Goal: Transaction & Acquisition: Purchase product/service

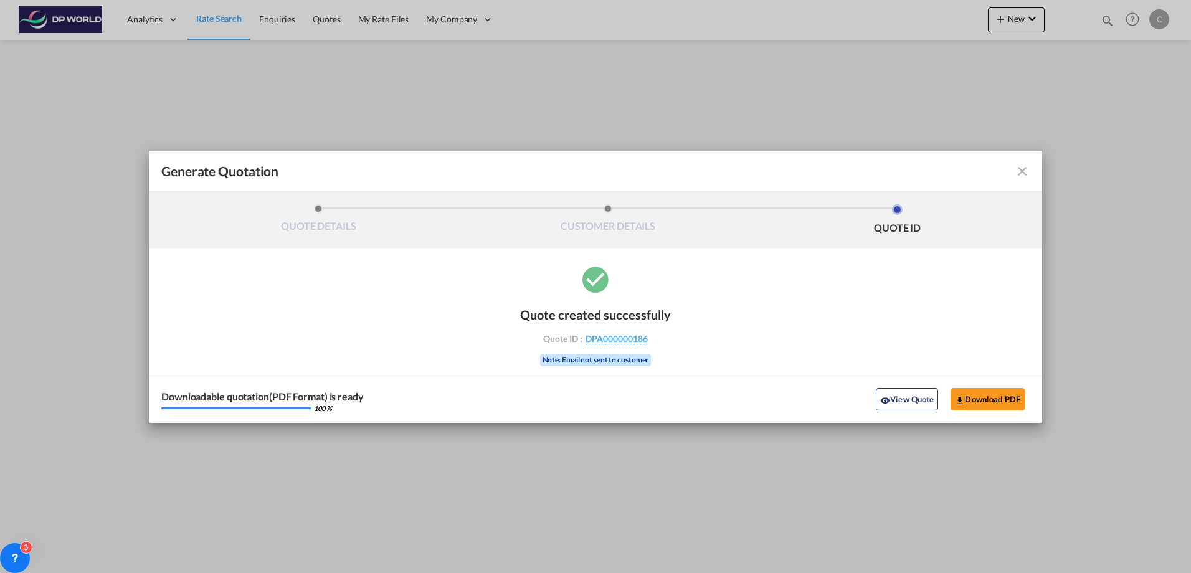
drag, startPoint x: 1026, startPoint y: 174, endPoint x: 1103, endPoint y: 30, distance: 163.0
click at [1026, 174] on md-icon "icon-close fg-AAA8AD cursor m-0" at bounding box center [1022, 171] width 15 height 15
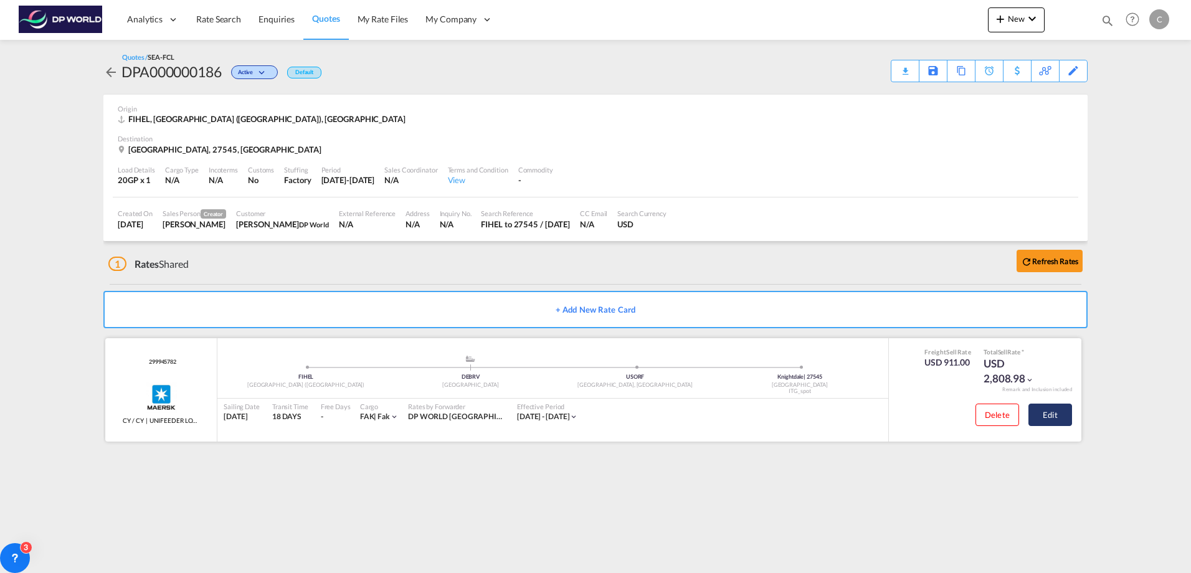
click at [1042, 419] on button "Edit" at bounding box center [1050, 415] width 44 height 22
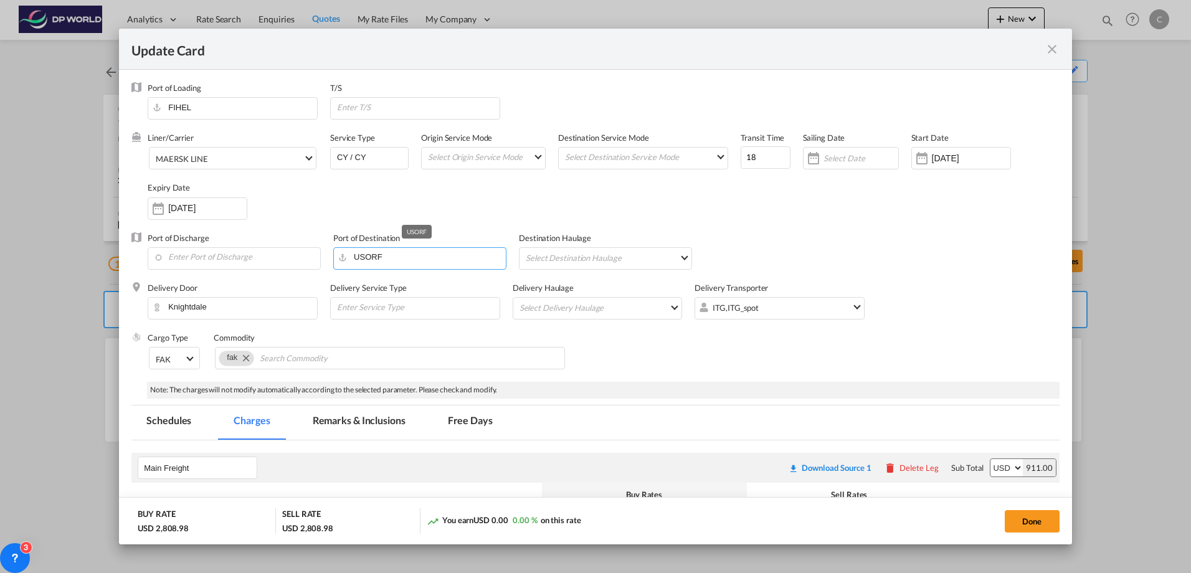
click at [389, 258] on input "USORF" at bounding box center [422, 257] width 166 height 19
click at [544, 266] on md-select "Select Destination Haulage rail road barge truck unspecified not available" at bounding box center [608, 258] width 167 height 20
click at [517, 206] on md-backdrop at bounding box center [595, 286] width 1191 height 573
click at [263, 253] on input "Enter Port of Discharge" at bounding box center [237, 257] width 166 height 19
type input "i"
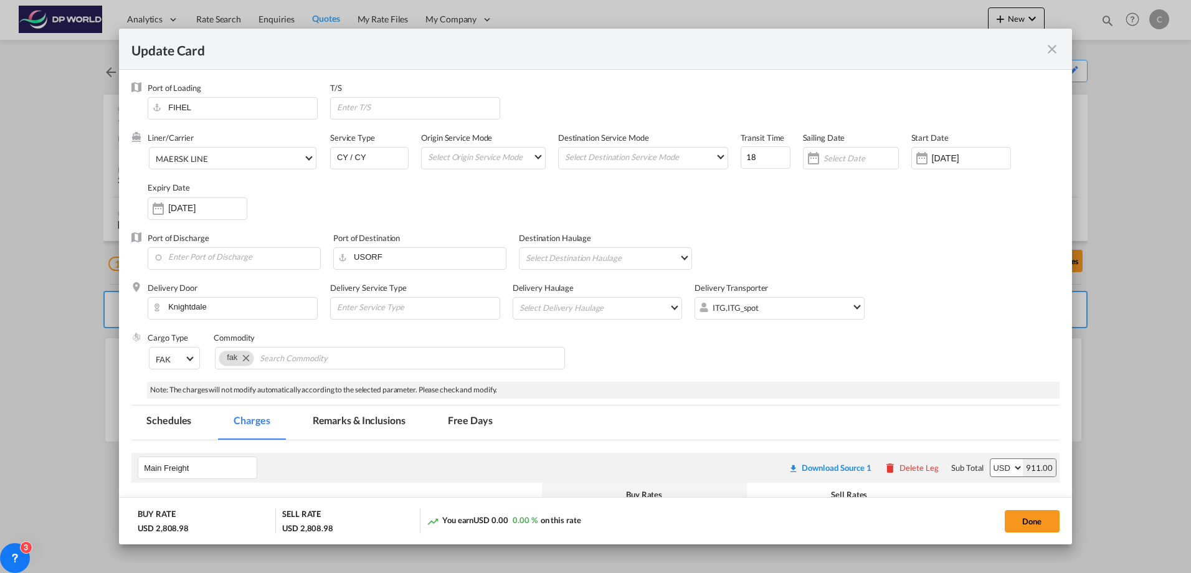
click at [159, 431] on md-tab-item "Schedules" at bounding box center [168, 423] width 75 height 34
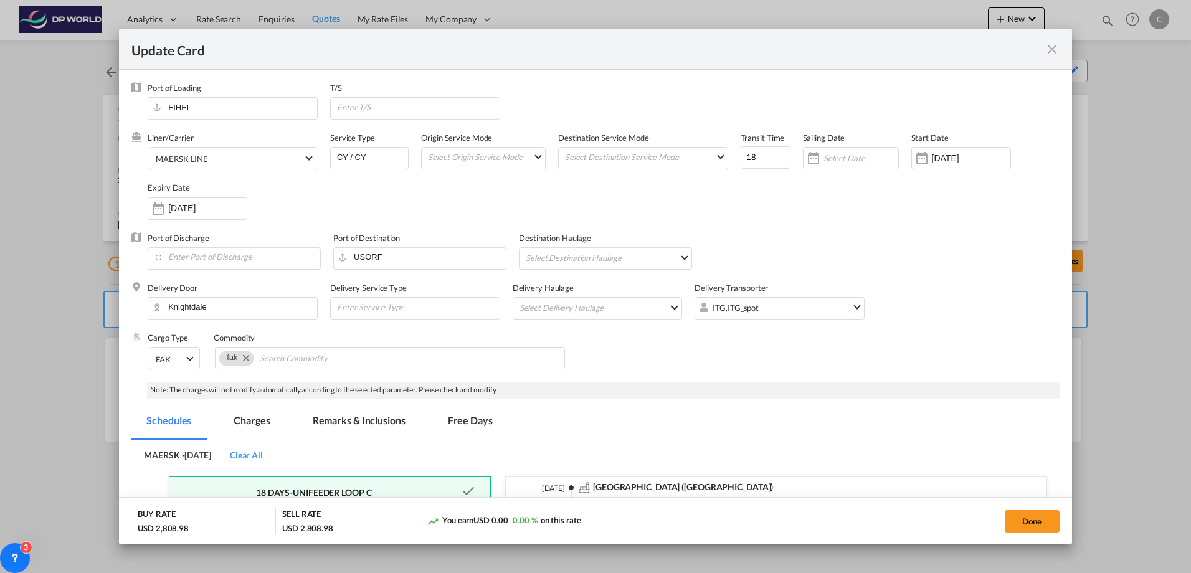
click at [1054, 54] on md-icon "icon-close fg-AAA8AD m-0 pointer" at bounding box center [1052, 49] width 15 height 15
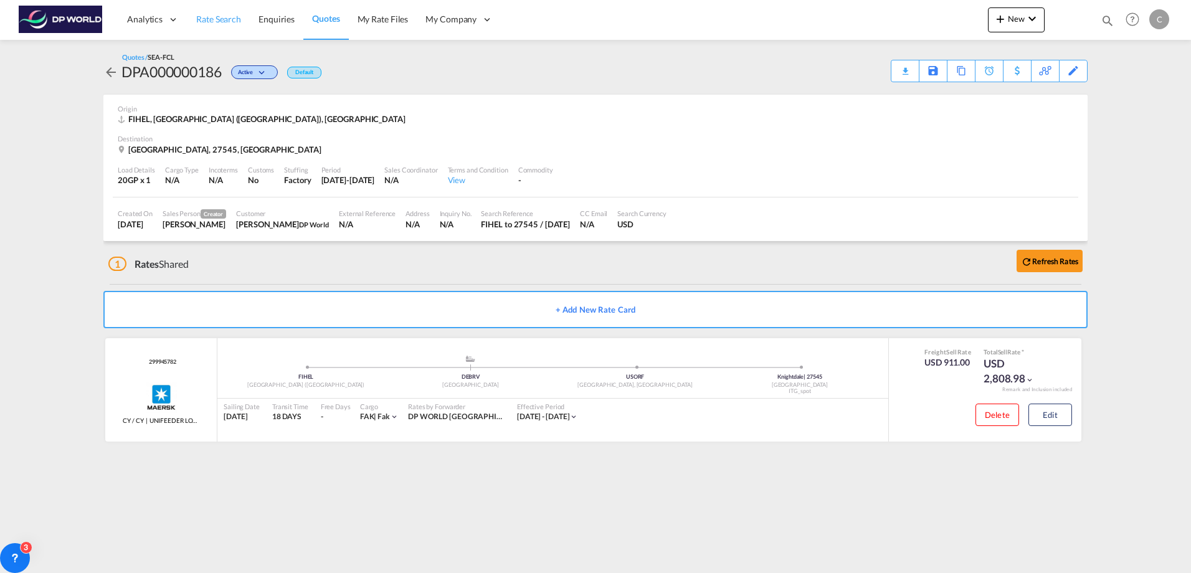
click at [232, 22] on span "Rate Search" at bounding box center [218, 19] width 45 height 11
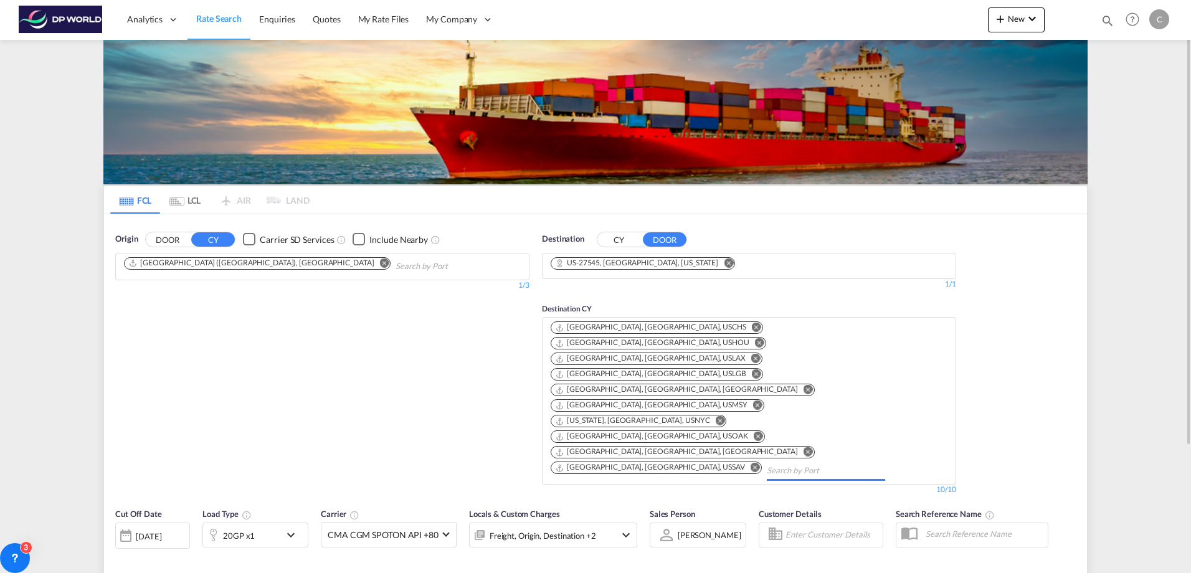
click at [767, 461] on input "Chips input." at bounding box center [826, 471] width 118 height 20
type input "i"
click at [716, 376] on body "Analytics Dashboard Rate Search Enquiries Quotes My Rate Files My Company" at bounding box center [595, 286] width 1191 height 573
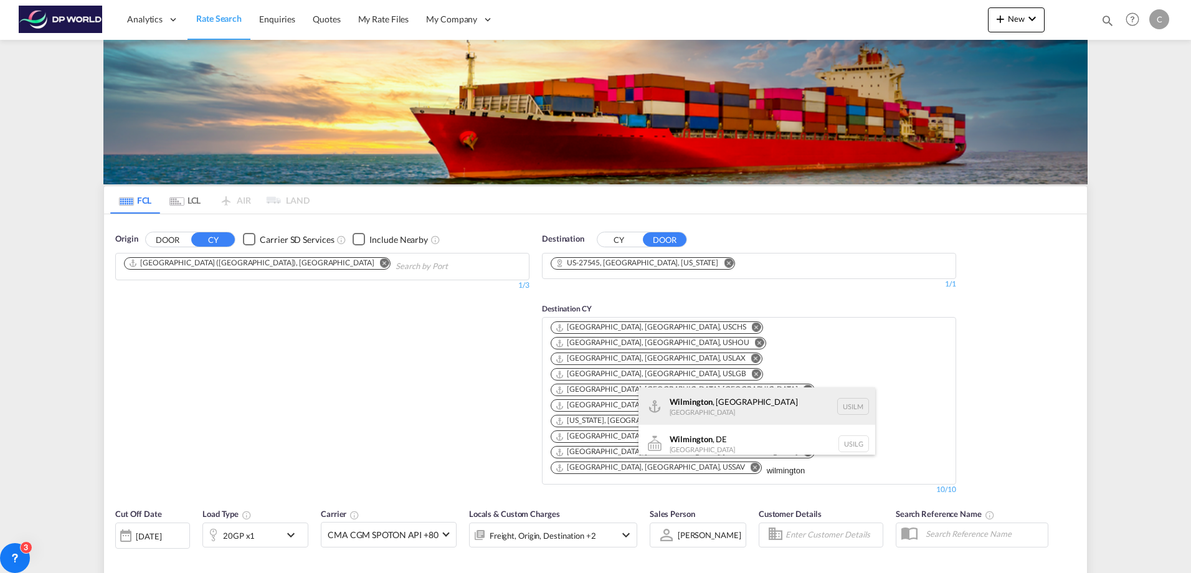
type input "wilmington"
click at [721, 407] on div "[GEOGRAPHIC_DATA] , [GEOGRAPHIC_DATA] [GEOGRAPHIC_DATA] USILM" at bounding box center [757, 405] width 237 height 37
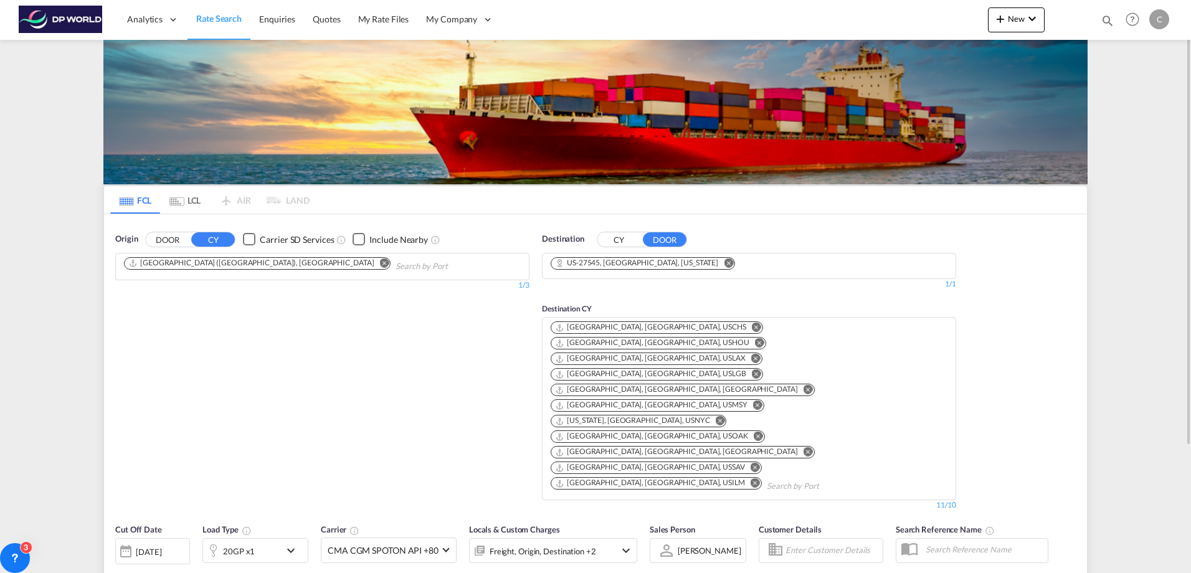
click at [752, 325] on md-icon "Remove" at bounding box center [756, 327] width 9 height 9
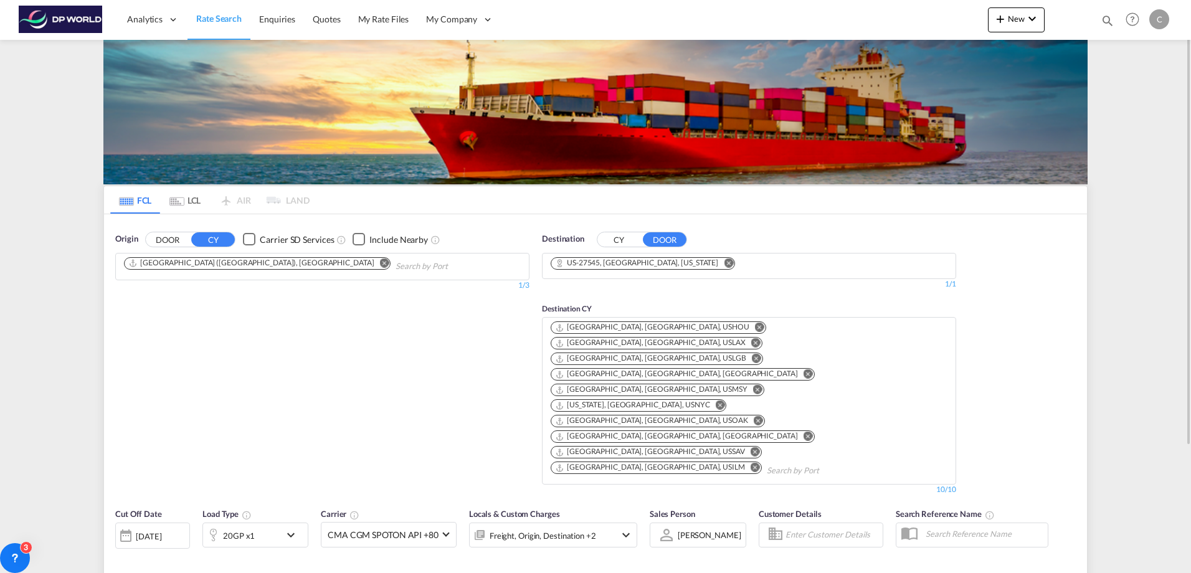
click at [755, 325] on md-icon "Remove" at bounding box center [759, 327] width 9 height 9
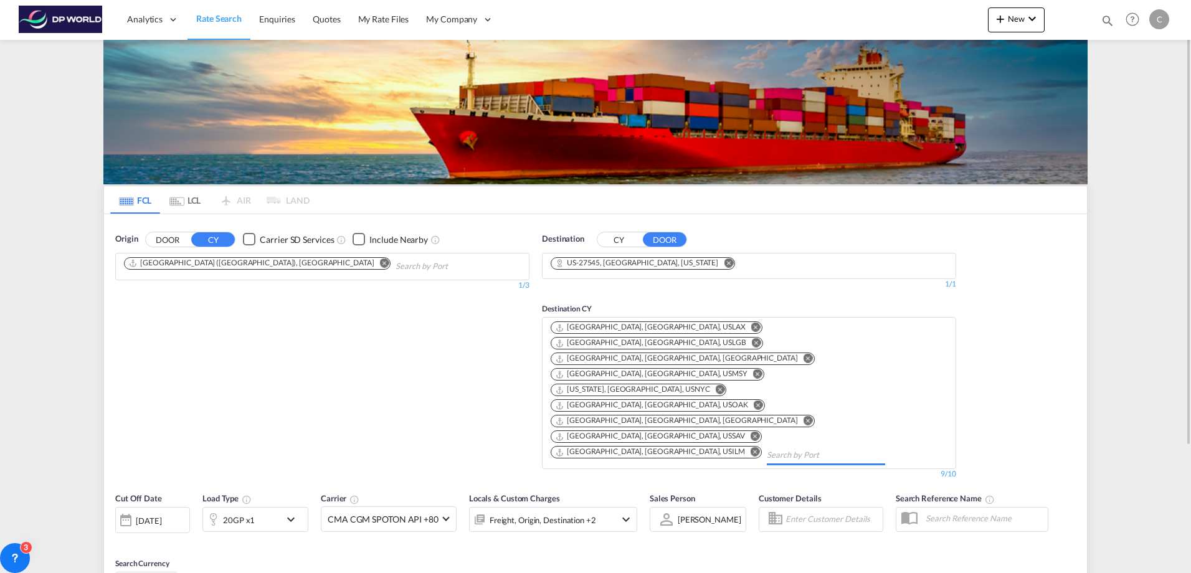
type input "FIHEL to 27545 / [DATE]"
